Goal: Task Accomplishment & Management: Manage account settings

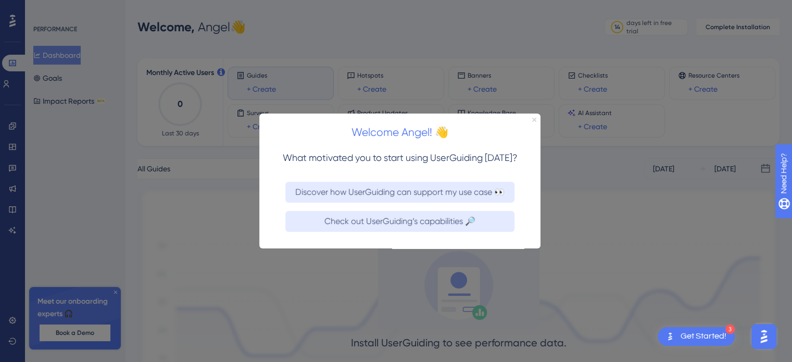
drag, startPoint x: 533, startPoint y: 118, endPoint x: 565, endPoint y: 376, distance: 260.7
click at [533, 118] on icon "Close Preview" at bounding box center [534, 119] width 4 height 4
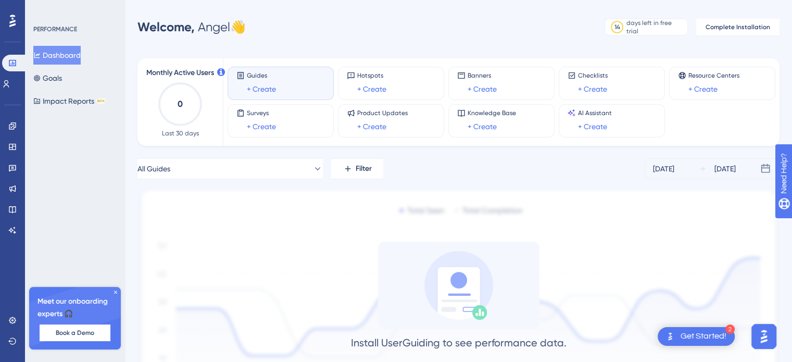
click at [112, 291] on icon at bounding box center [115, 292] width 6 height 6
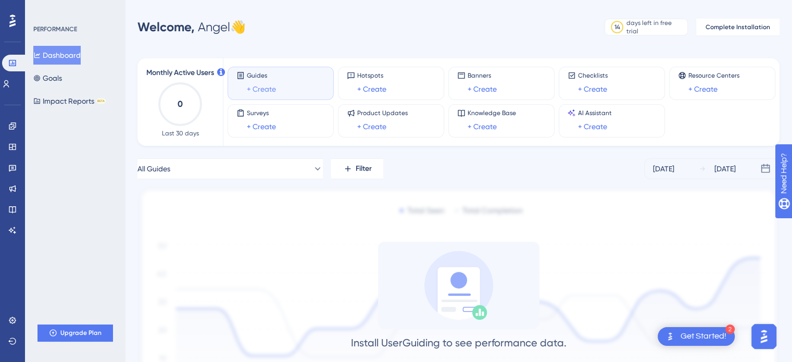
click at [270, 91] on link "+ Create" at bounding box center [261, 89] width 29 height 12
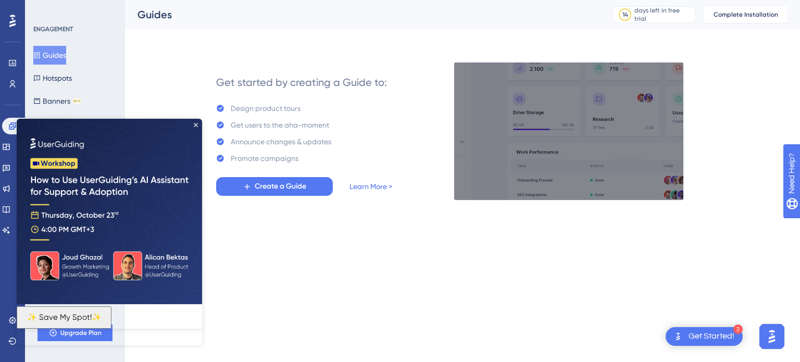
drag, startPoint x: 194, startPoint y: 121, endPoint x: 248, endPoint y: 312, distance: 198.6
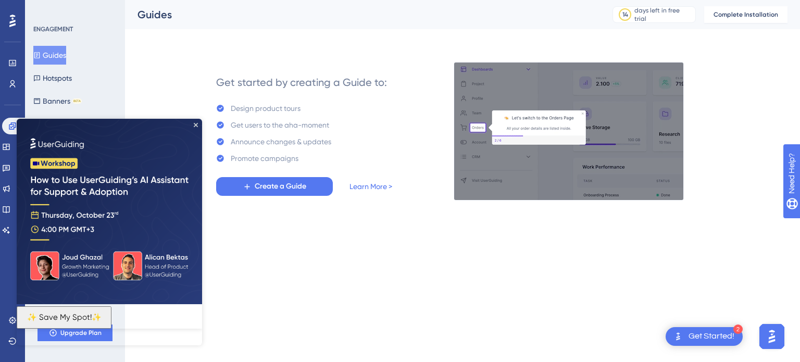
click at [194, 121] on img at bounding box center [109, 211] width 185 height 185
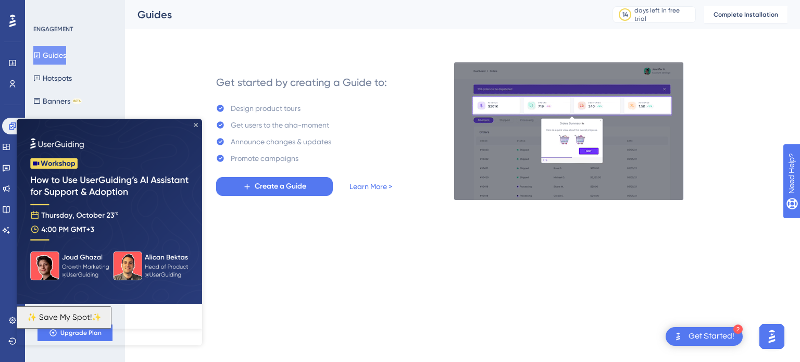
click at [196, 124] on icon "Close Preview" at bounding box center [196, 125] width 4 height 4
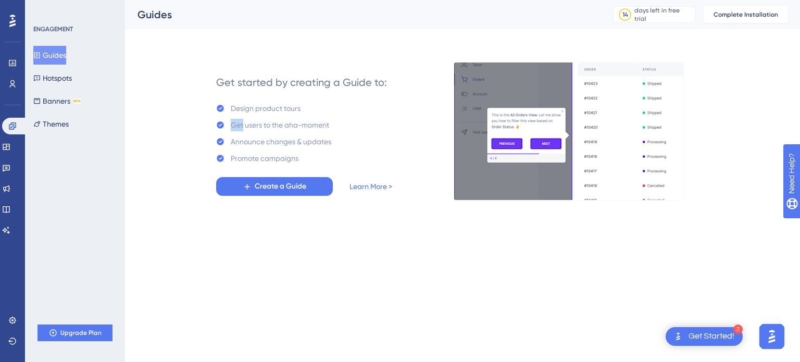
click at [196, 124] on div "Get started by creating a Guide to: Design product tours Get users to the aha-m…" at bounding box center [304, 130] width 258 height 137
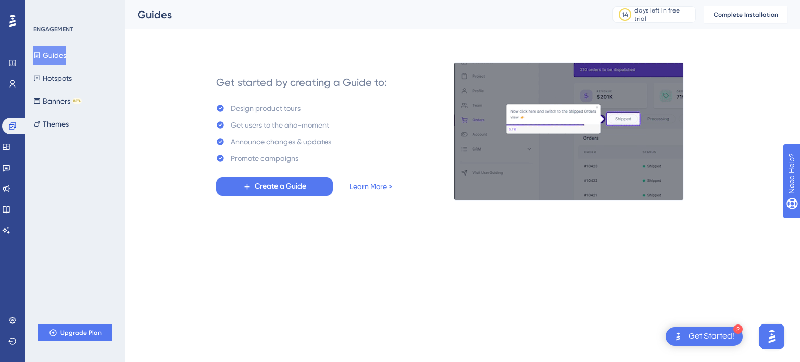
drag, startPoint x: 183, startPoint y: 168, endPoint x: 183, endPoint y: 188, distance: 20.8
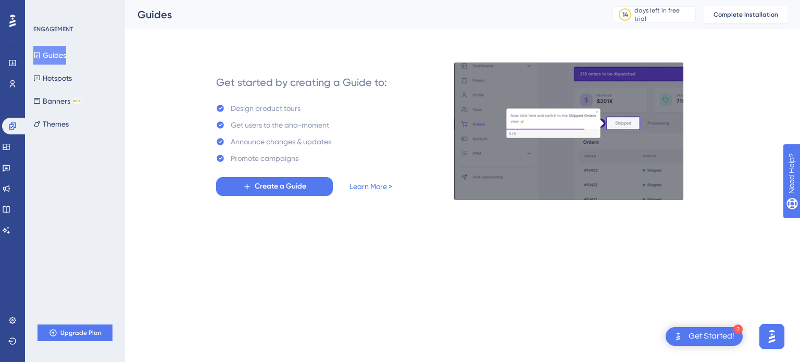
click at [183, 168] on div "Get started by creating a Guide to: Design product tours Get users to the aha-m…" at bounding box center [304, 130] width 258 height 137
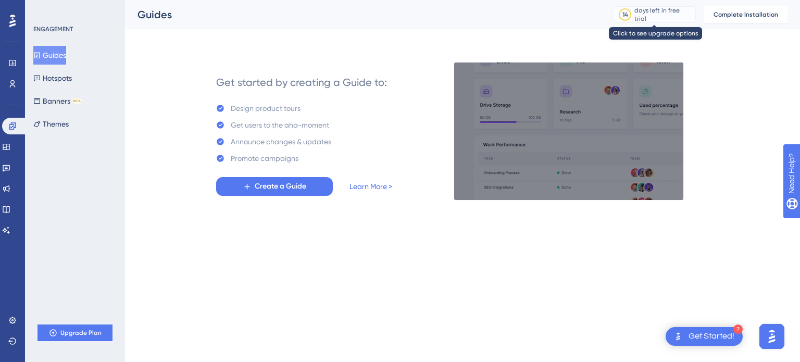
click at [668, 17] on div "days left in free trial" at bounding box center [663, 14] width 58 height 17
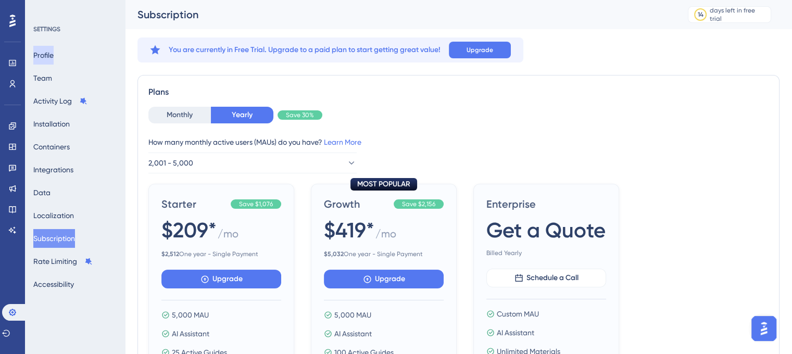
drag, startPoint x: 48, startPoint y: 58, endPoint x: 67, endPoint y: 74, distance: 24.7
click at [48, 58] on button "Profile" at bounding box center [43, 55] width 20 height 19
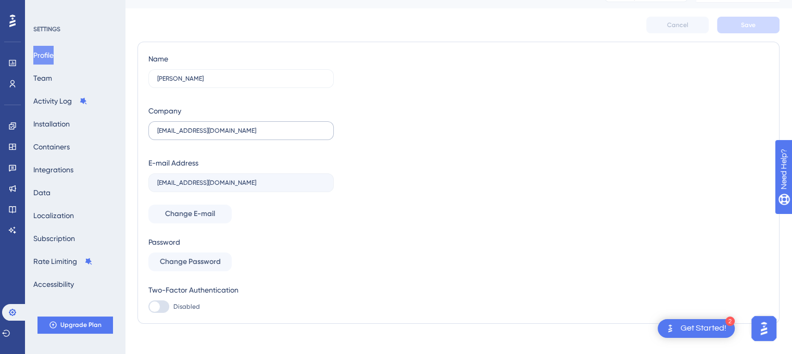
scroll to position [32, 0]
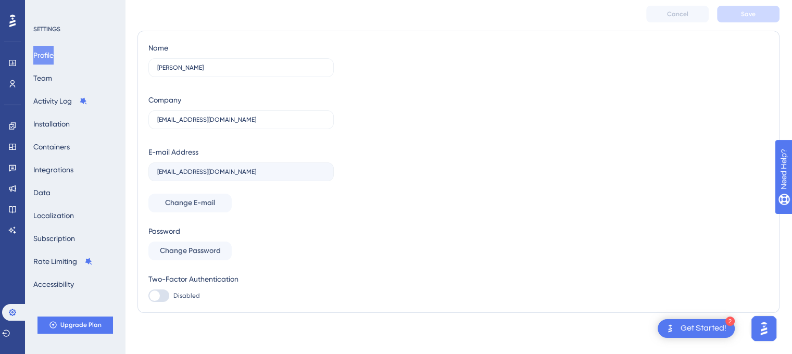
click at [10, 21] on icon at bounding box center [12, 21] width 6 height 12
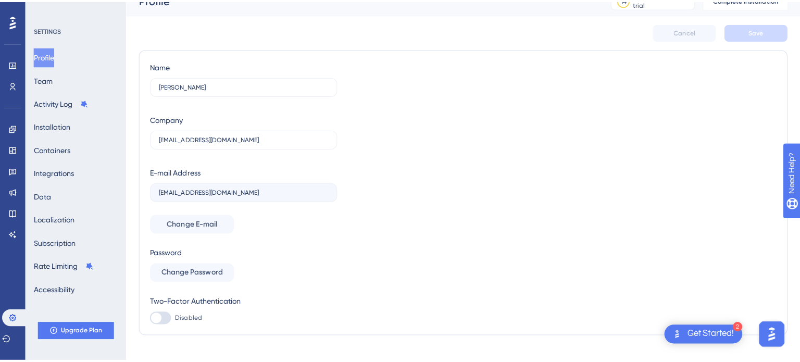
scroll to position [0, 0]
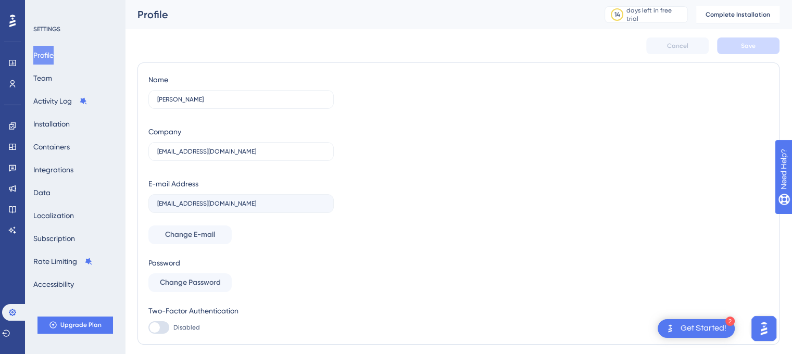
click at [174, 9] on div "Profile" at bounding box center [357, 14] width 441 height 15
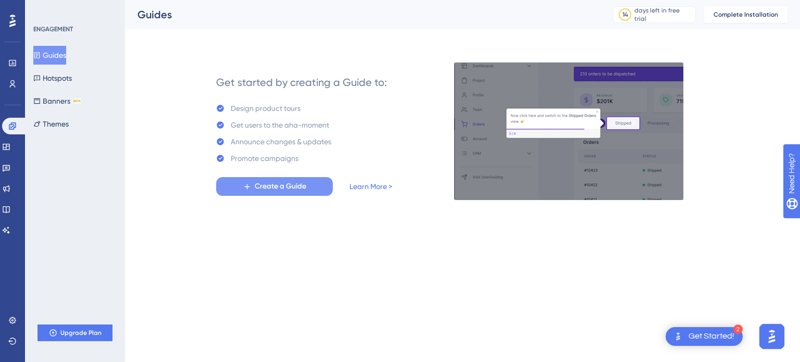
click at [299, 178] on button "Create a Guide" at bounding box center [274, 186] width 117 height 19
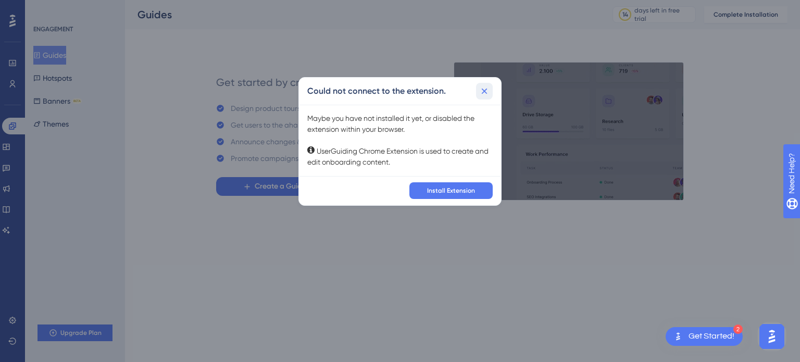
click at [486, 89] on icon at bounding box center [485, 91] width 6 height 6
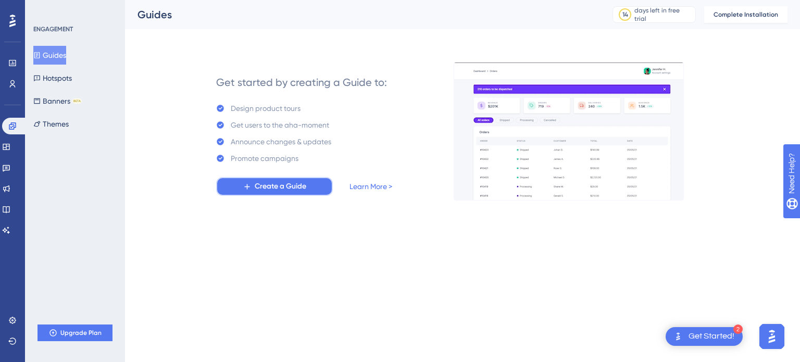
click at [287, 189] on span "Create a Guide" at bounding box center [281, 186] width 52 height 12
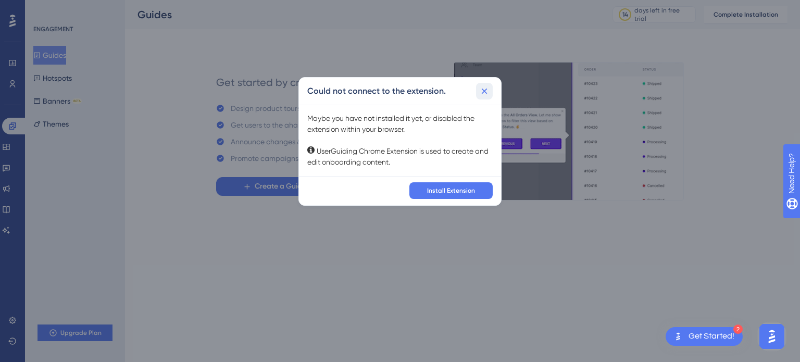
click at [487, 91] on icon at bounding box center [484, 91] width 10 height 10
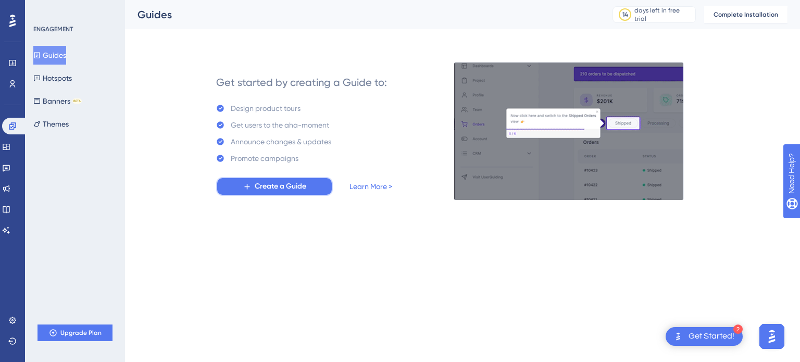
click at [271, 182] on span "Create a Guide" at bounding box center [281, 186] width 52 height 12
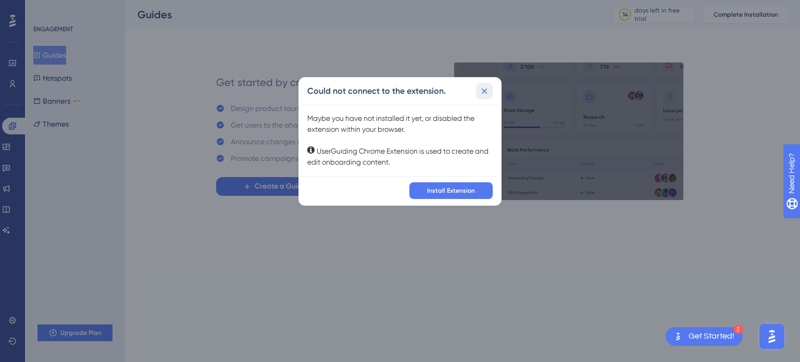
click at [486, 88] on icon at bounding box center [485, 91] width 6 height 6
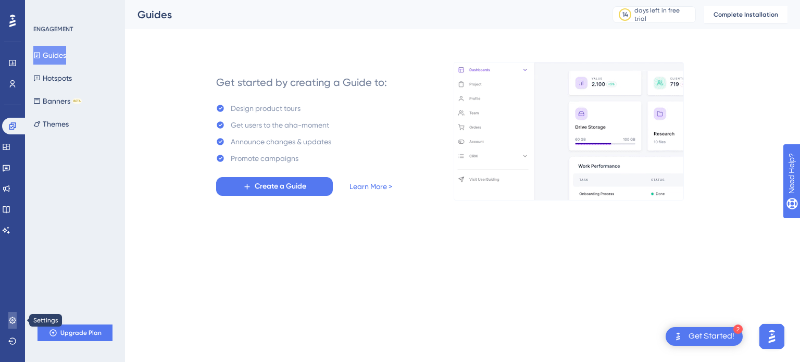
click at [17, 321] on link at bounding box center [12, 320] width 8 height 17
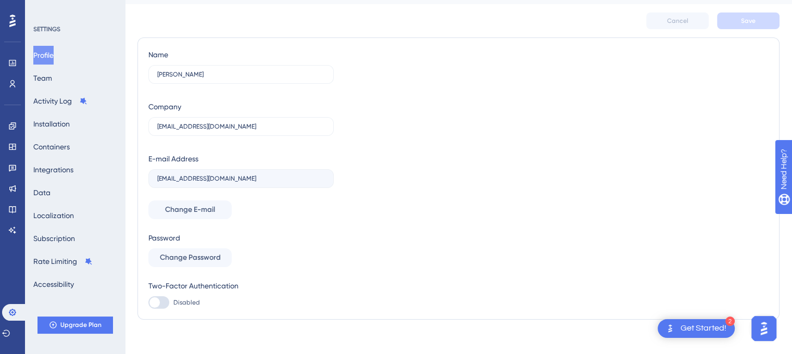
scroll to position [32, 0]
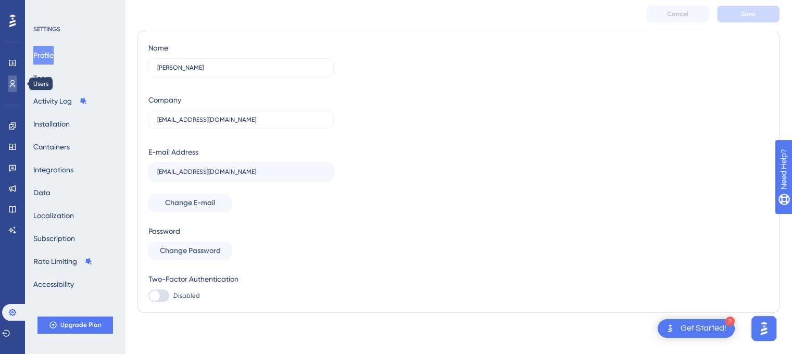
click at [12, 84] on icon at bounding box center [13, 83] width 6 height 7
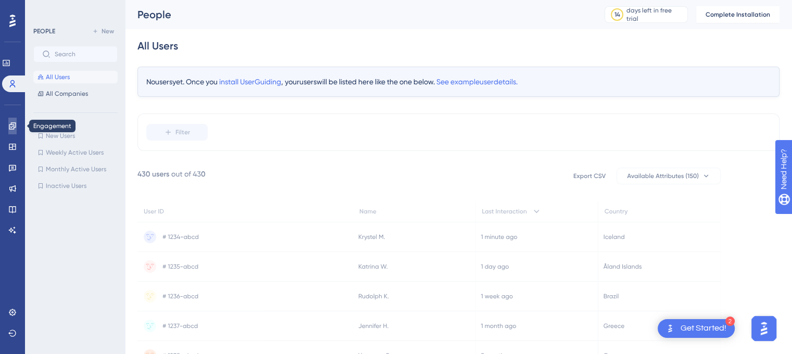
click at [14, 129] on icon at bounding box center [12, 125] width 7 height 7
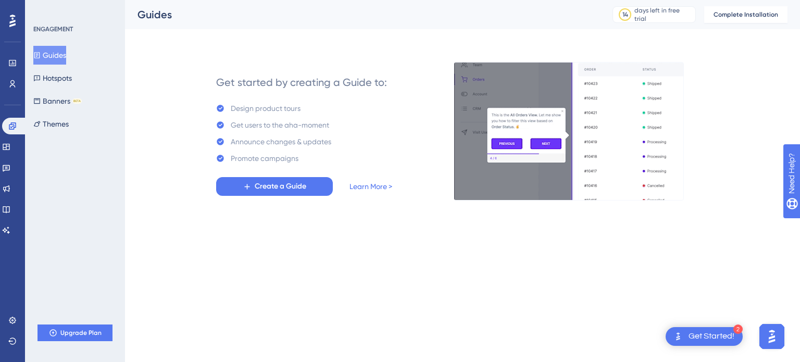
click at [703, 336] on div "Get Started!" at bounding box center [711, 336] width 46 height 11
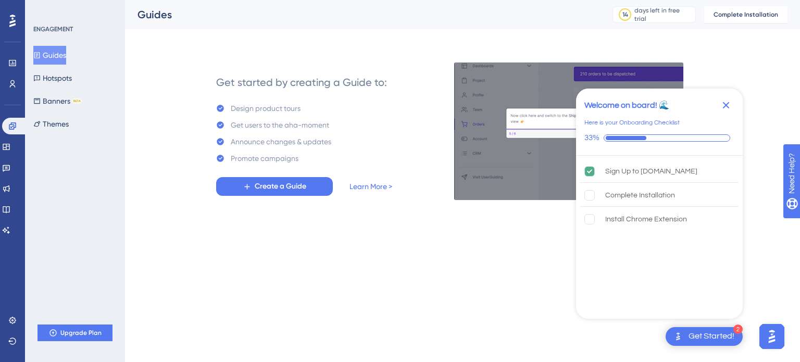
click at [729, 107] on icon "Close Checklist" at bounding box center [725, 105] width 12 height 12
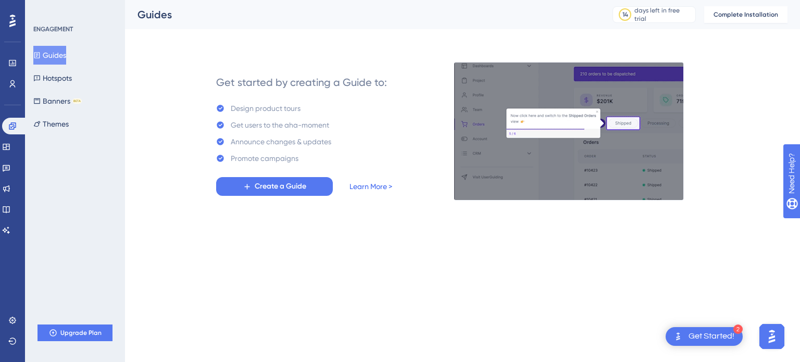
click at [373, 182] on link "Learn More >" at bounding box center [370, 186] width 43 height 12
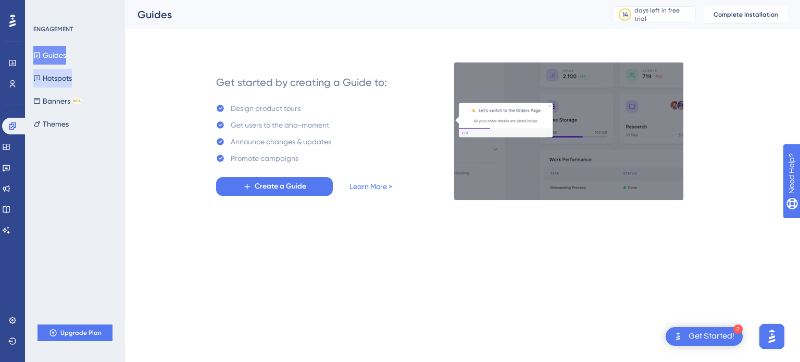
click at [69, 79] on button "Hotspots" at bounding box center [52, 78] width 39 height 19
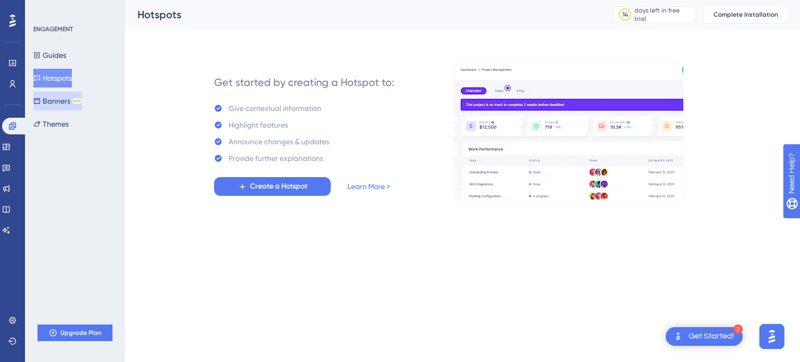
click at [67, 99] on button "Banners BETA" at bounding box center [57, 101] width 48 height 19
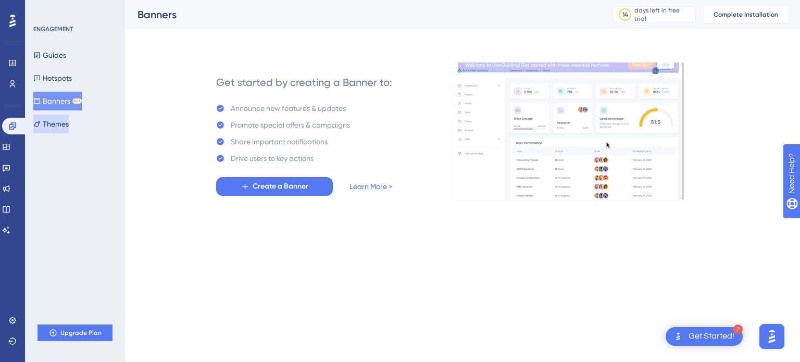
click at [58, 127] on button "Themes" at bounding box center [50, 124] width 35 height 19
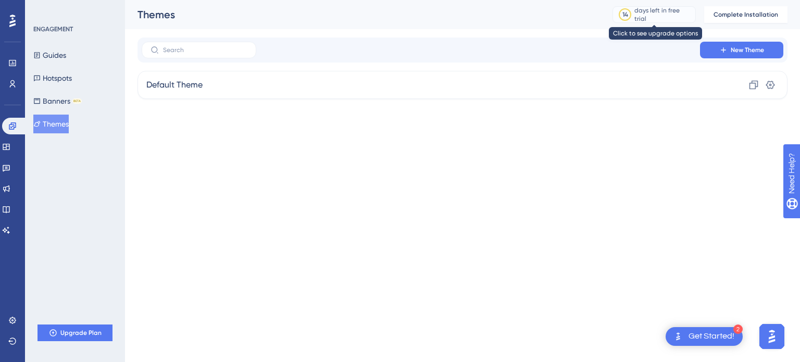
click at [650, 10] on div "days left in free trial" at bounding box center [663, 14] width 58 height 17
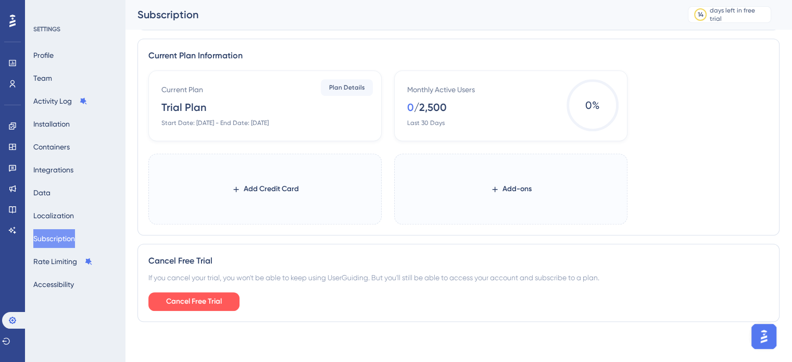
scroll to position [495, 0]
click at [184, 298] on span "Cancel Free Trial" at bounding box center [194, 301] width 56 height 12
